Goal: Information Seeking & Learning: Learn about a topic

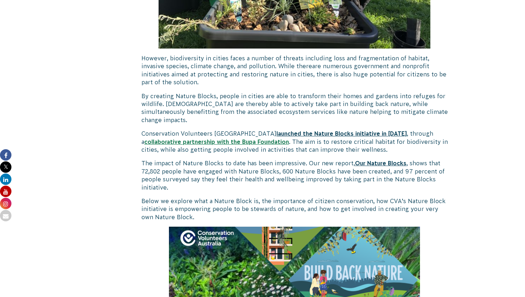
scroll to position [503, 0]
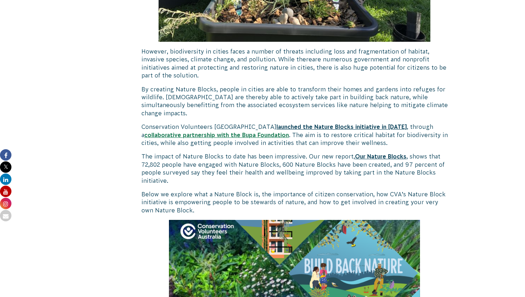
drag, startPoint x: 143, startPoint y: 139, endPoint x: 171, endPoint y: 164, distance: 38.2
click at [171, 164] on p "The impact of Nature Blocks to date has been impressive. Our new report, Our Na…" at bounding box center [294, 169] width 307 height 32
click at [226, 191] on span "Below we explore what a Nature Block is, the importance of citizen conservation…" at bounding box center [293, 202] width 304 height 23
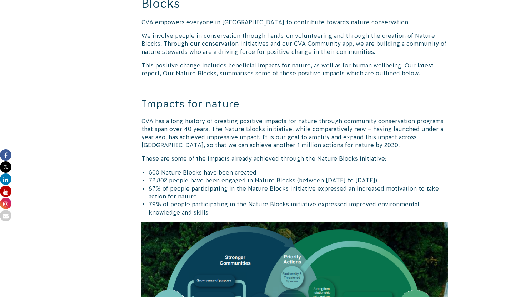
scroll to position [2139, 0]
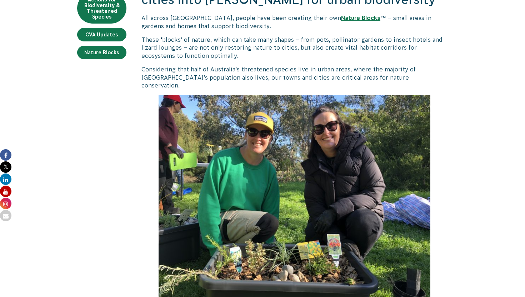
scroll to position [247, 0]
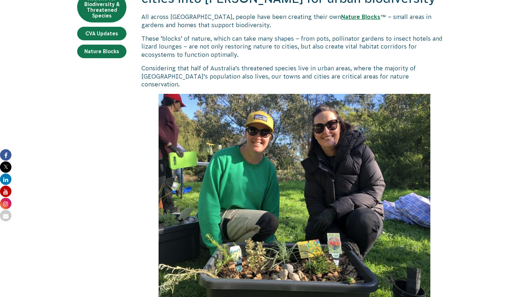
click at [341, 19] on link "Nature Blocks" at bounding box center [360, 17] width 39 height 6
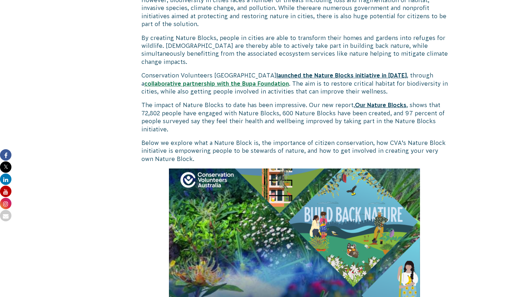
scroll to position [555, 0]
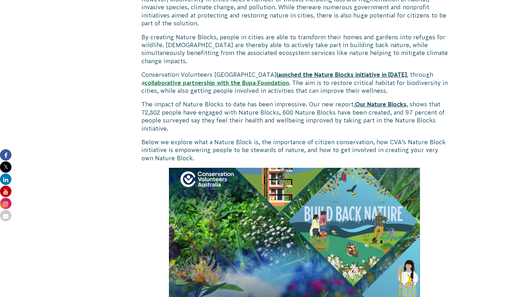
click at [316, 71] on strong "launched the Nature Blocks initiative in [DATE]" at bounding box center [342, 74] width 130 height 6
click at [258, 80] on link "collaborative partnership with the Bupa Foundation" at bounding box center [216, 83] width 145 height 6
click at [367, 101] on strong "Our Nature Blocks" at bounding box center [380, 104] width 51 height 6
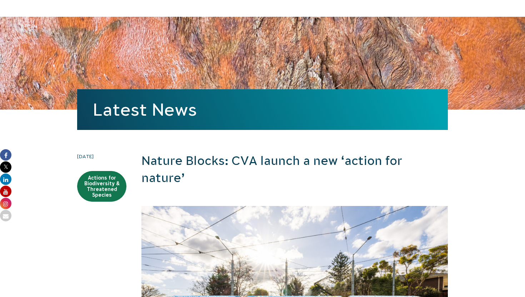
scroll to position [73, 0]
